Goal: Navigation & Orientation: Find specific page/section

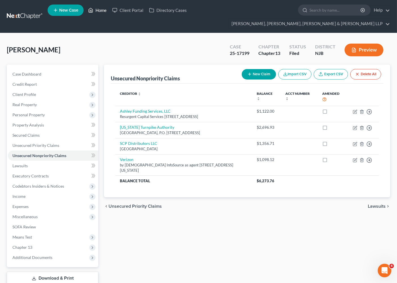
click at [100, 9] on link "Home" at bounding box center [97, 10] width 24 height 10
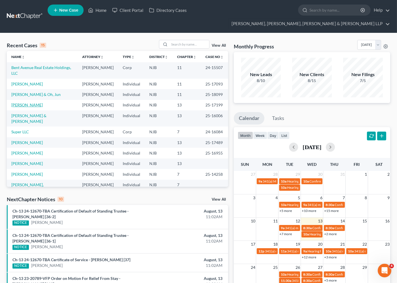
click at [27, 106] on link "[PERSON_NAME]" at bounding box center [26, 104] width 31 height 5
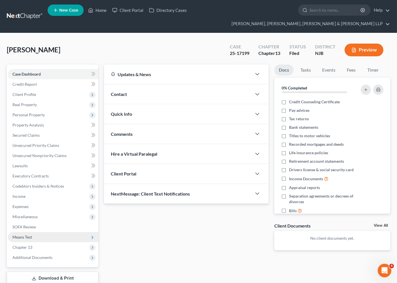
click at [31, 235] on span "Means Test" at bounding box center [22, 237] width 20 height 5
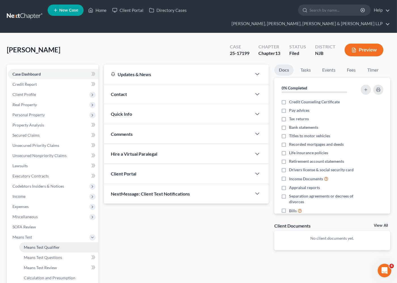
click at [35, 245] on span "Means Test Qualifier" at bounding box center [42, 247] width 36 height 5
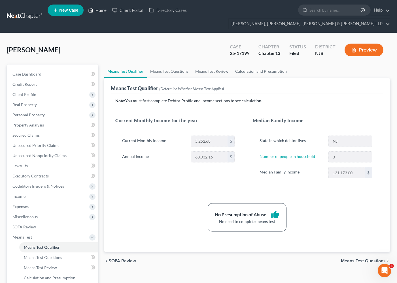
click at [101, 10] on link "Home" at bounding box center [97, 10] width 24 height 10
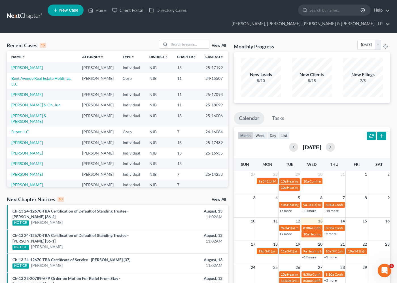
click at [105, 40] on div "Recent Cases 15 View All" at bounding box center [117, 45] width 221 height 11
